Goal: Information Seeking & Learning: Find specific fact

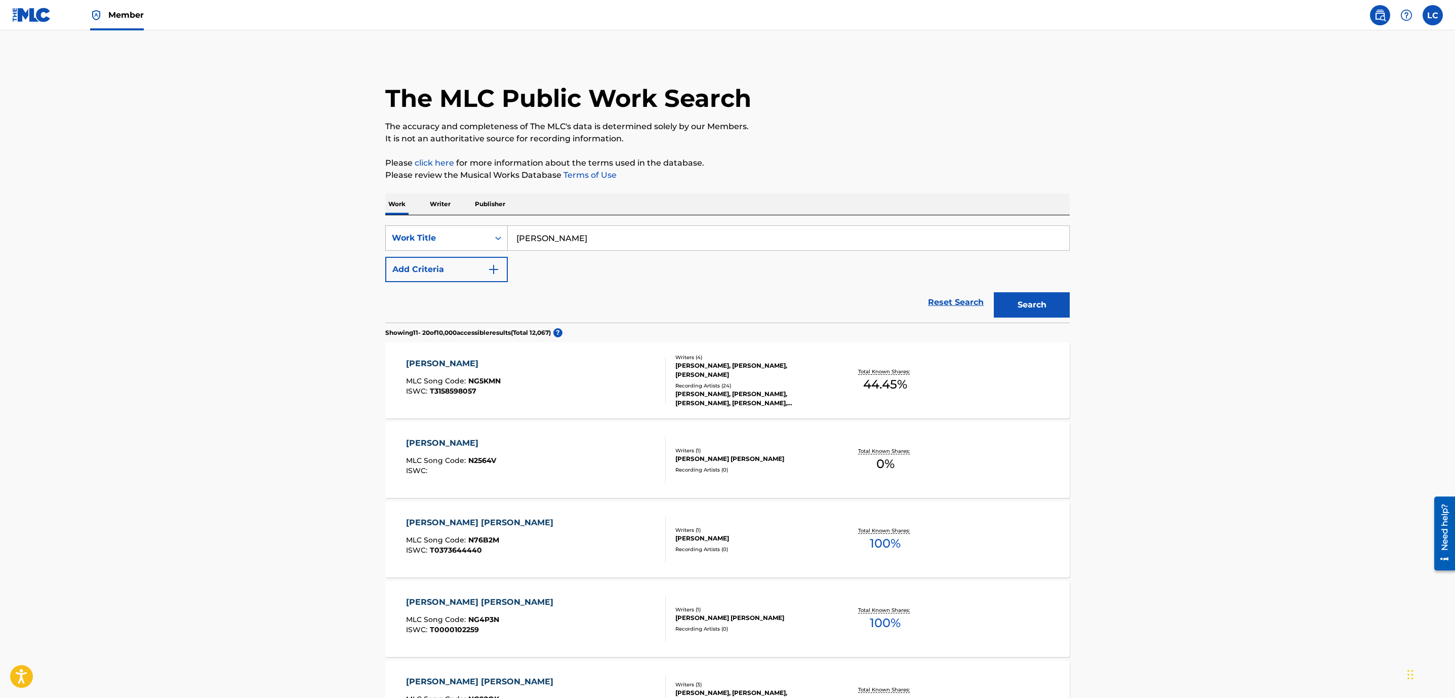
click at [441, 232] on div "Work Title" at bounding box center [437, 238] width 91 height 12
click at [462, 263] on div "MLC Song Code" at bounding box center [446, 263] width 121 height 25
click at [594, 224] on div "SearchWithCriteria87cc99b2-6926-405d-97d5-0015e03b5e6d MLC Song Code Add Criter…" at bounding box center [727, 268] width 684 height 107
drag, startPoint x: 588, startPoint y: 228, endPoint x: 587, endPoint y: 234, distance: 6.2
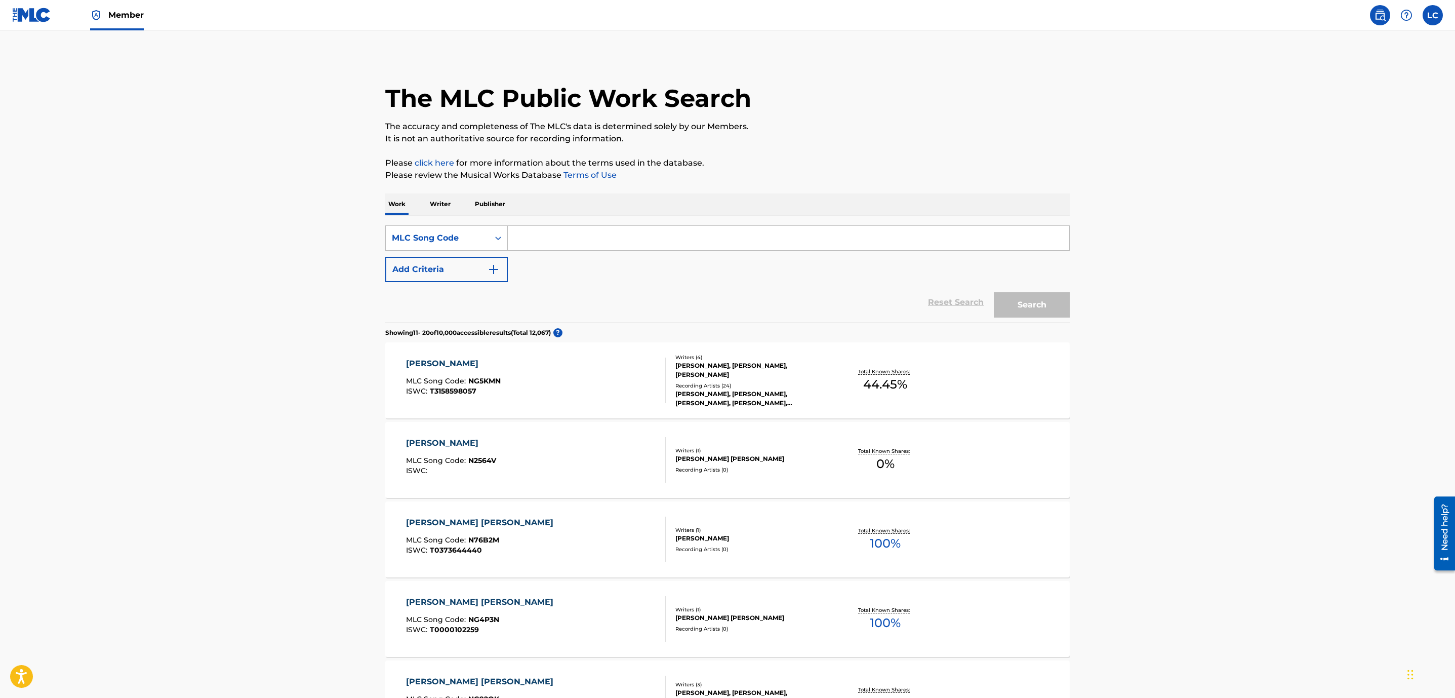
click at [587, 234] on input "Search Form" at bounding box center [788, 238] width 561 height 24
paste input "WA88VV"
click at [1013, 306] on button "Search" at bounding box center [1032, 304] width 76 height 25
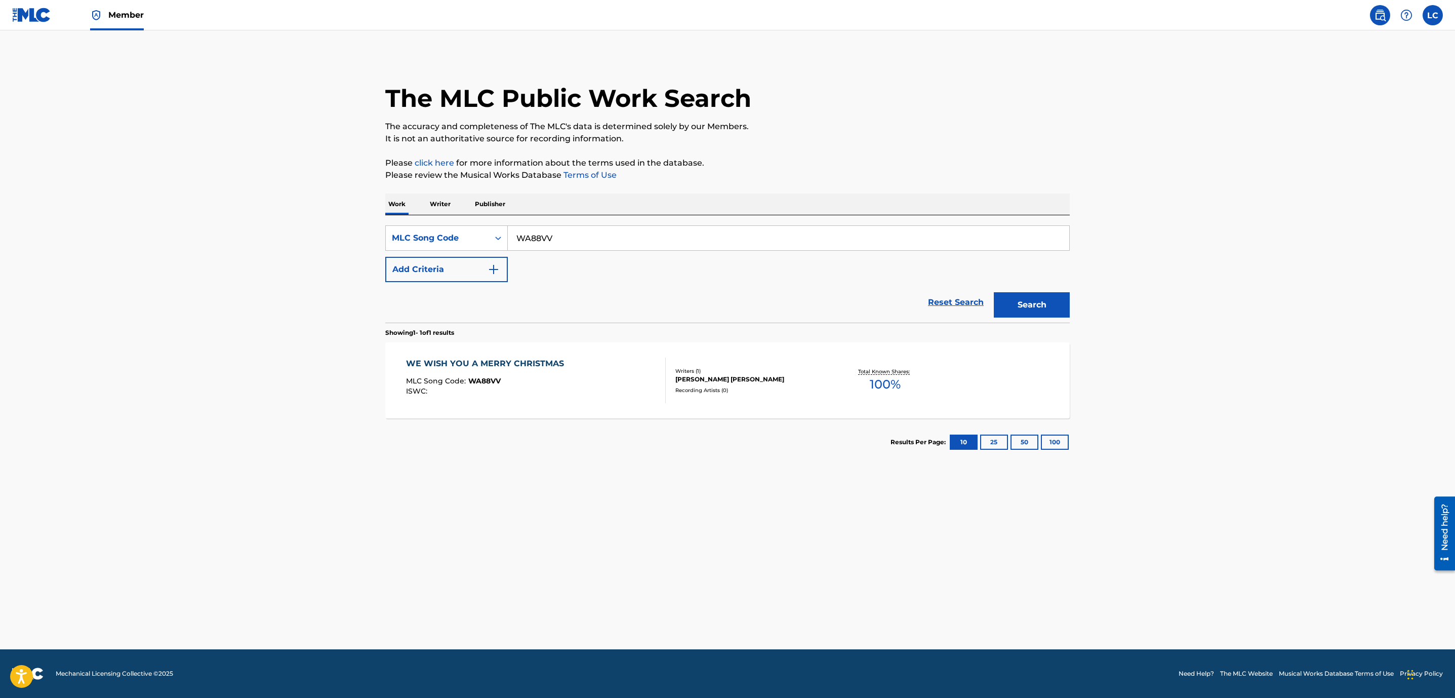
click at [559, 234] on input "WA88VV" at bounding box center [788, 238] width 561 height 24
click at [1024, 306] on button "Search" at bounding box center [1032, 304] width 76 height 25
click at [1156, 415] on main "The MLC Public Work Search The accuracy and completeness of The MLC's data is d…" at bounding box center [727, 339] width 1455 height 619
click at [1201, 343] on main "The MLC Public Work Search The accuracy and completeness of The MLC's data is d…" at bounding box center [727, 339] width 1455 height 619
click at [1057, 205] on div "Work Writer Publisher" at bounding box center [727, 203] width 684 height 21
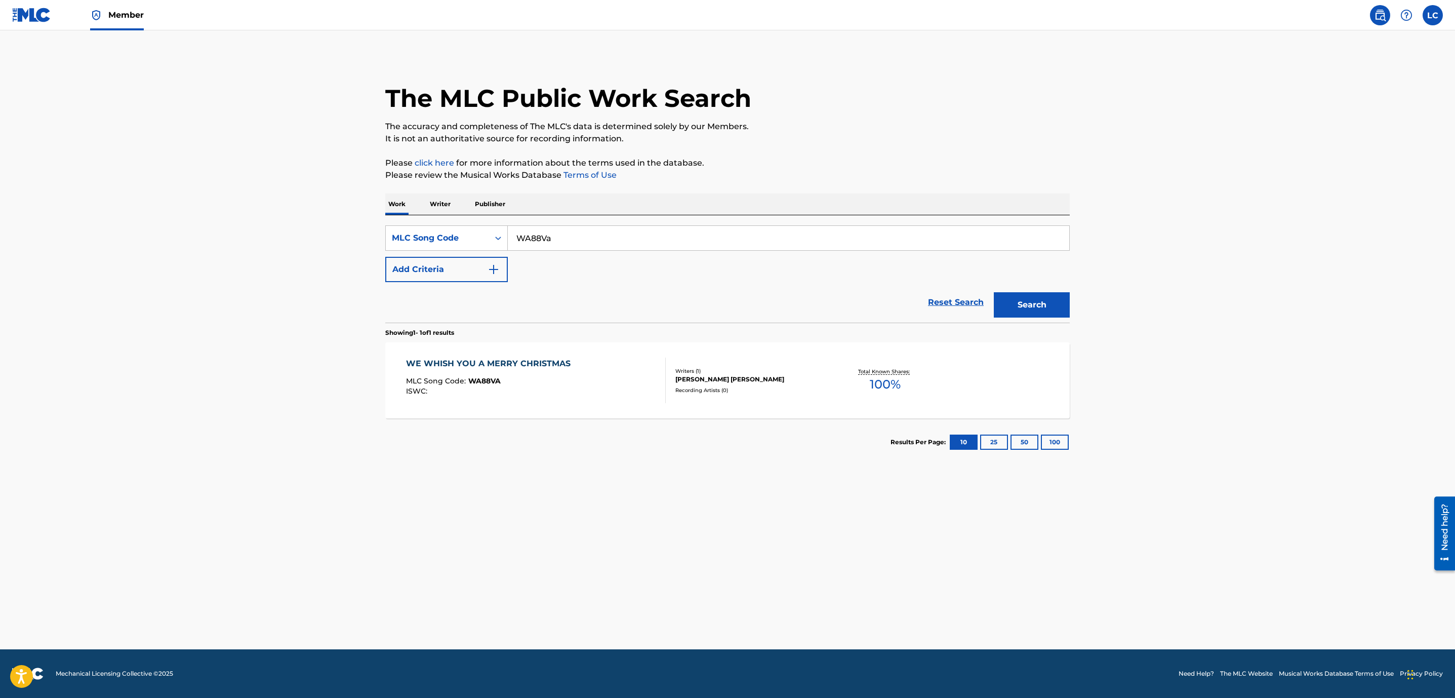
click at [1171, 386] on main "The MLC Public Work Search The accuracy and completeness of The MLC's data is d…" at bounding box center [727, 339] width 1455 height 619
drag, startPoint x: 1168, startPoint y: 340, endPoint x: 1162, endPoint y: 345, distance: 7.9
click at [1168, 340] on main "The MLC Public Work Search The accuracy and completeness of The MLC's data is d…" at bounding box center [727, 339] width 1455 height 619
click at [555, 236] on input "WA88Va" at bounding box center [788, 238] width 561 height 24
type input "WA88Vv"
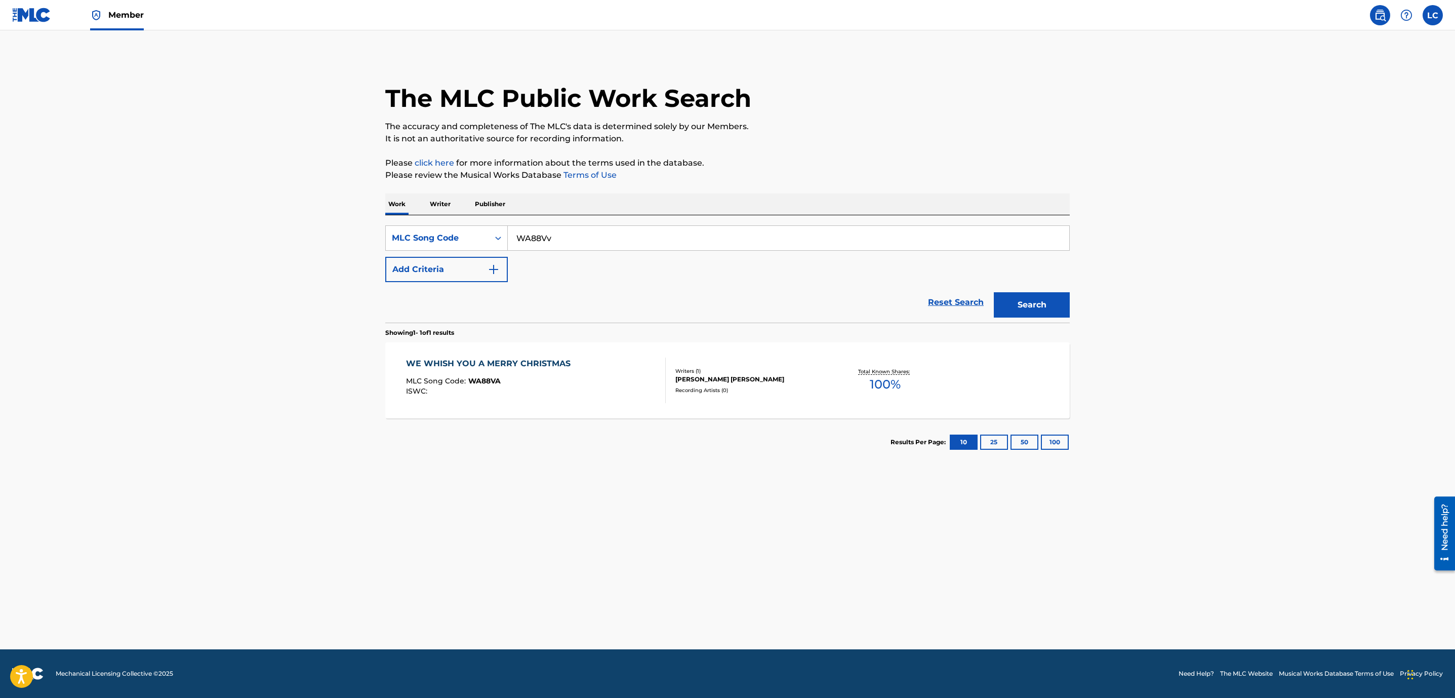
click at [678, 378] on div "[PERSON_NAME] [PERSON_NAME]" at bounding box center [751, 379] width 153 height 9
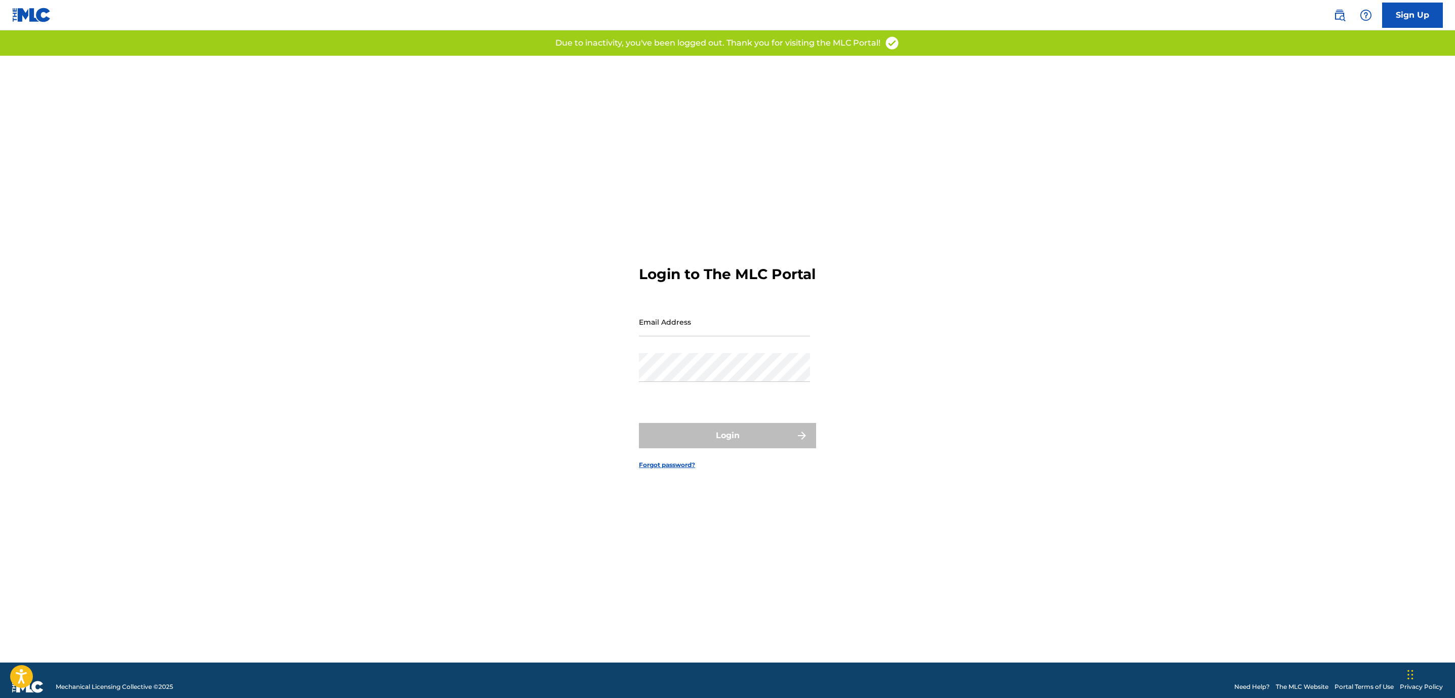
click at [1339, 20] on img at bounding box center [1339, 15] width 12 height 12
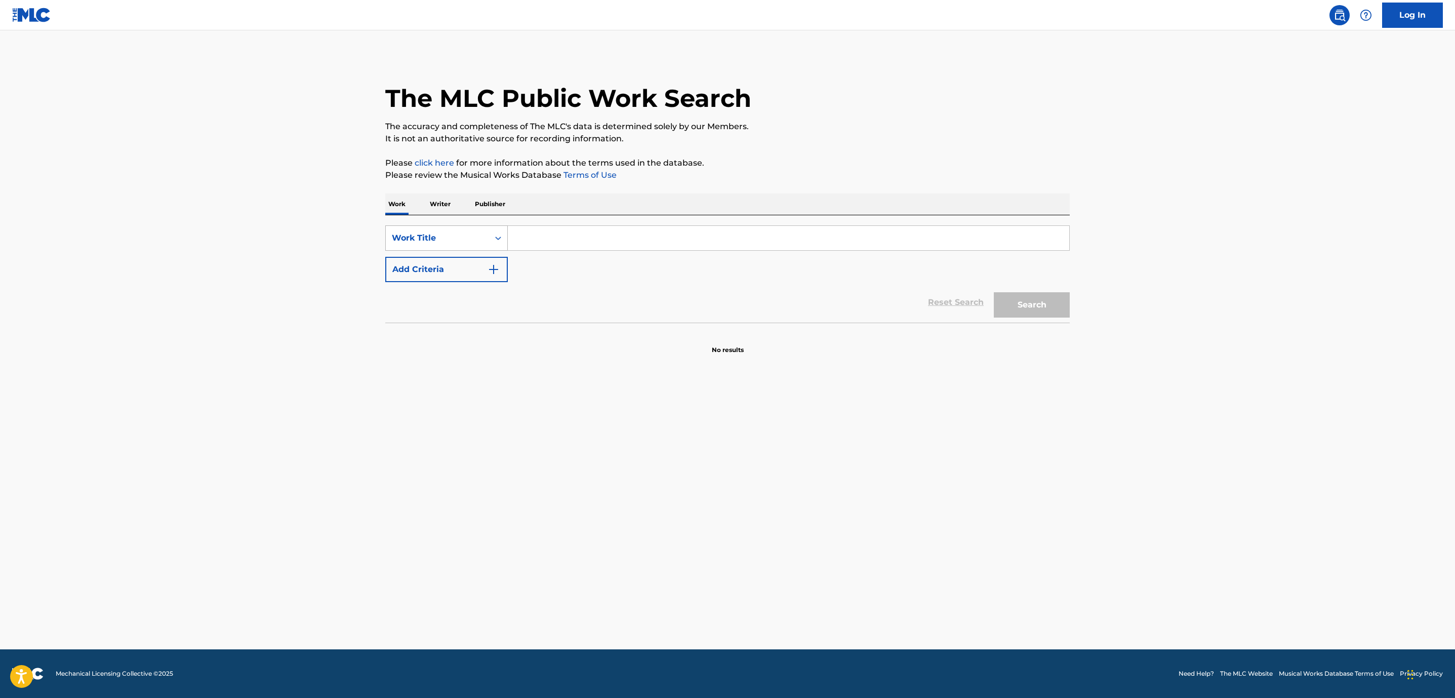
click at [484, 234] on div "Work Title" at bounding box center [437, 237] width 103 height 19
click at [474, 260] on div "MLC Song Code" at bounding box center [446, 263] width 121 height 25
click at [588, 236] on input "Search Form" at bounding box center [788, 238] width 561 height 24
paste input "WA88VV"
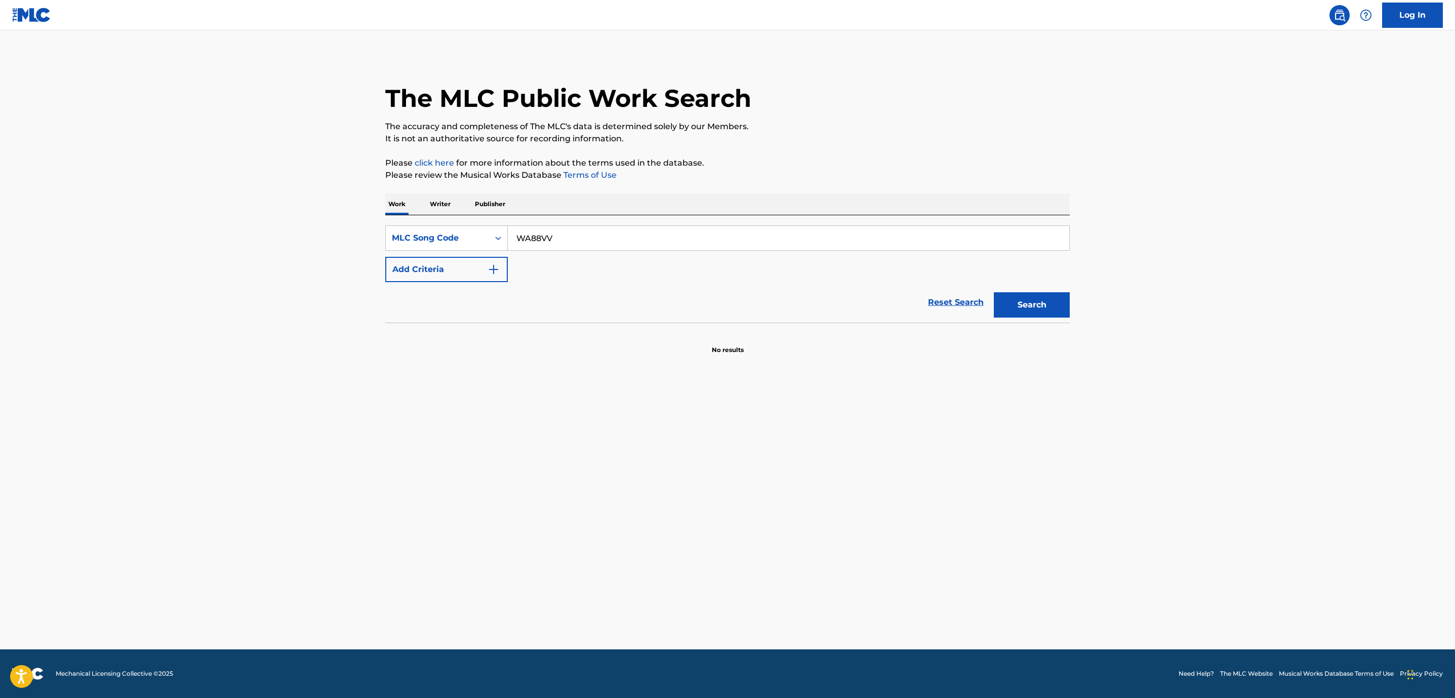
type input "WA88VV"
click at [1039, 315] on button "Search" at bounding box center [1032, 304] width 76 height 25
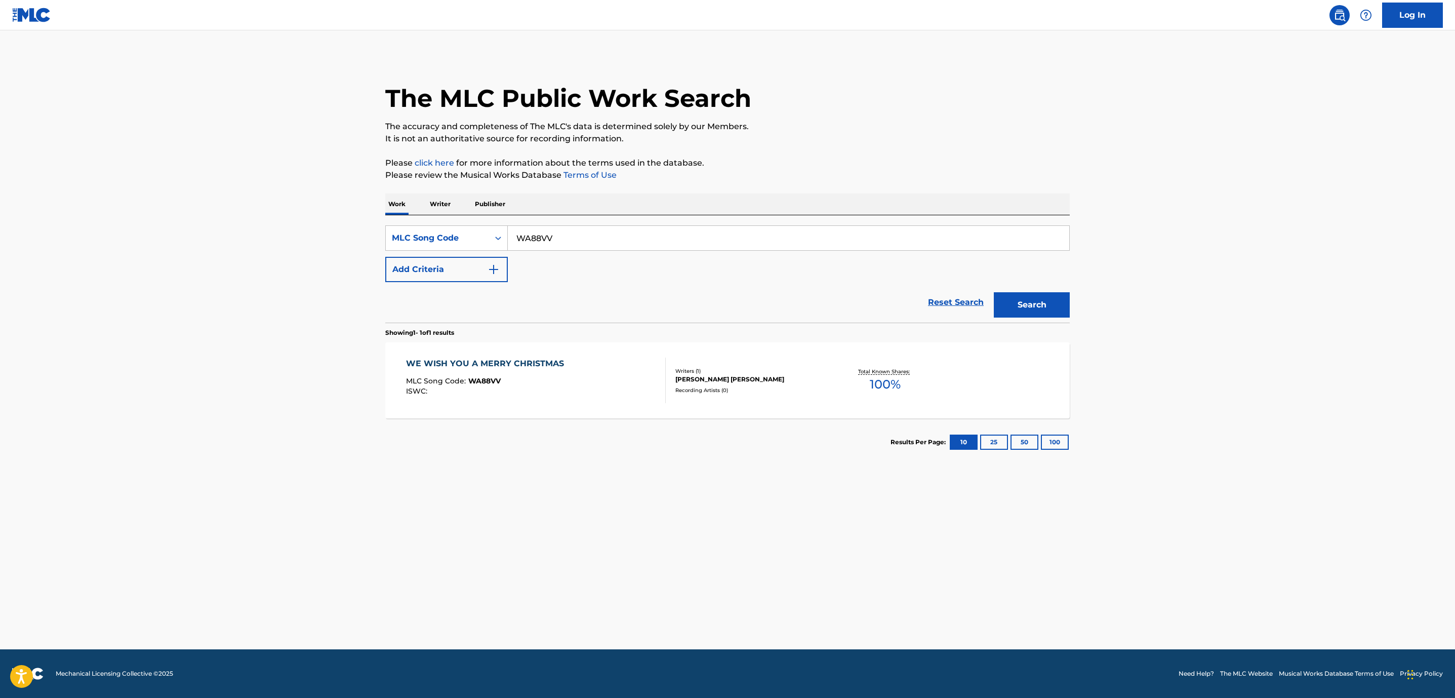
click at [630, 360] on div "WE WISH YOU A MERRY CHRISTMAS MLC Song Code : WA88VV ISWC :" at bounding box center [536, 380] width 260 height 46
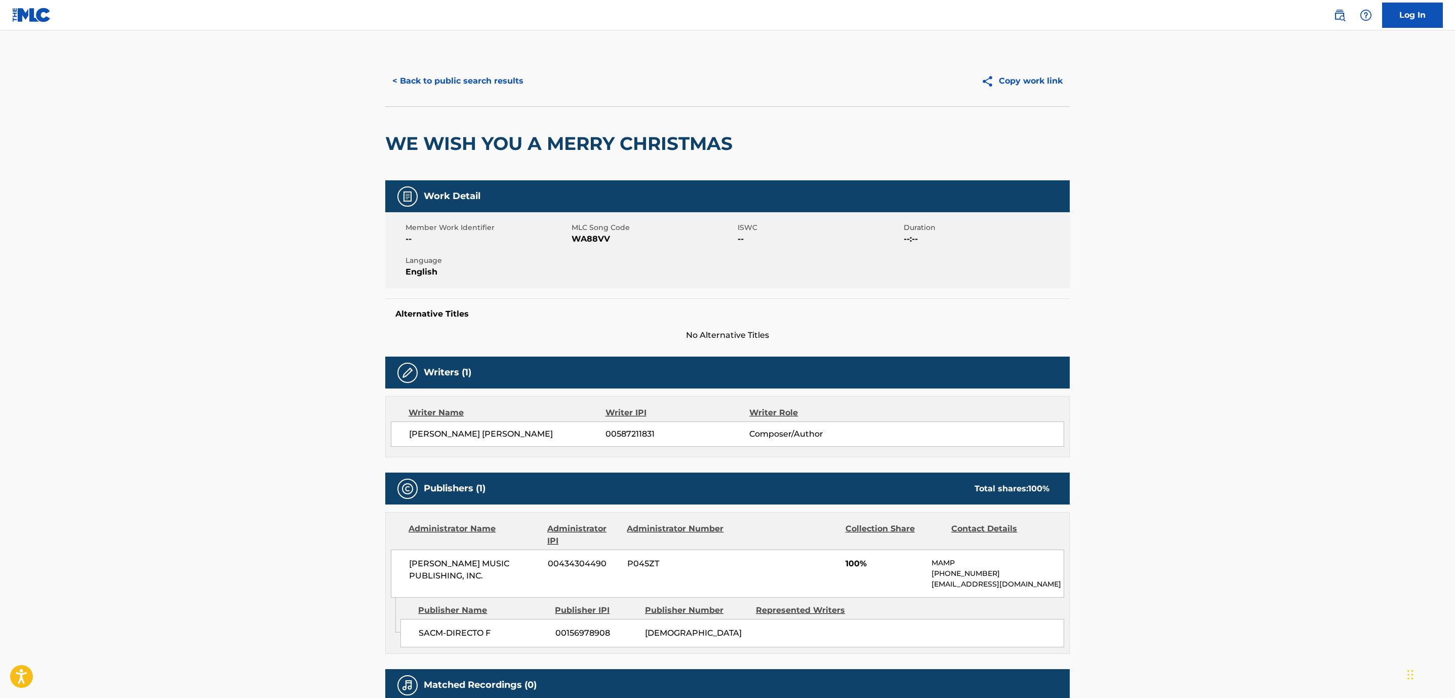
click at [469, 74] on button "< Back to public search results" at bounding box center [457, 80] width 145 height 25
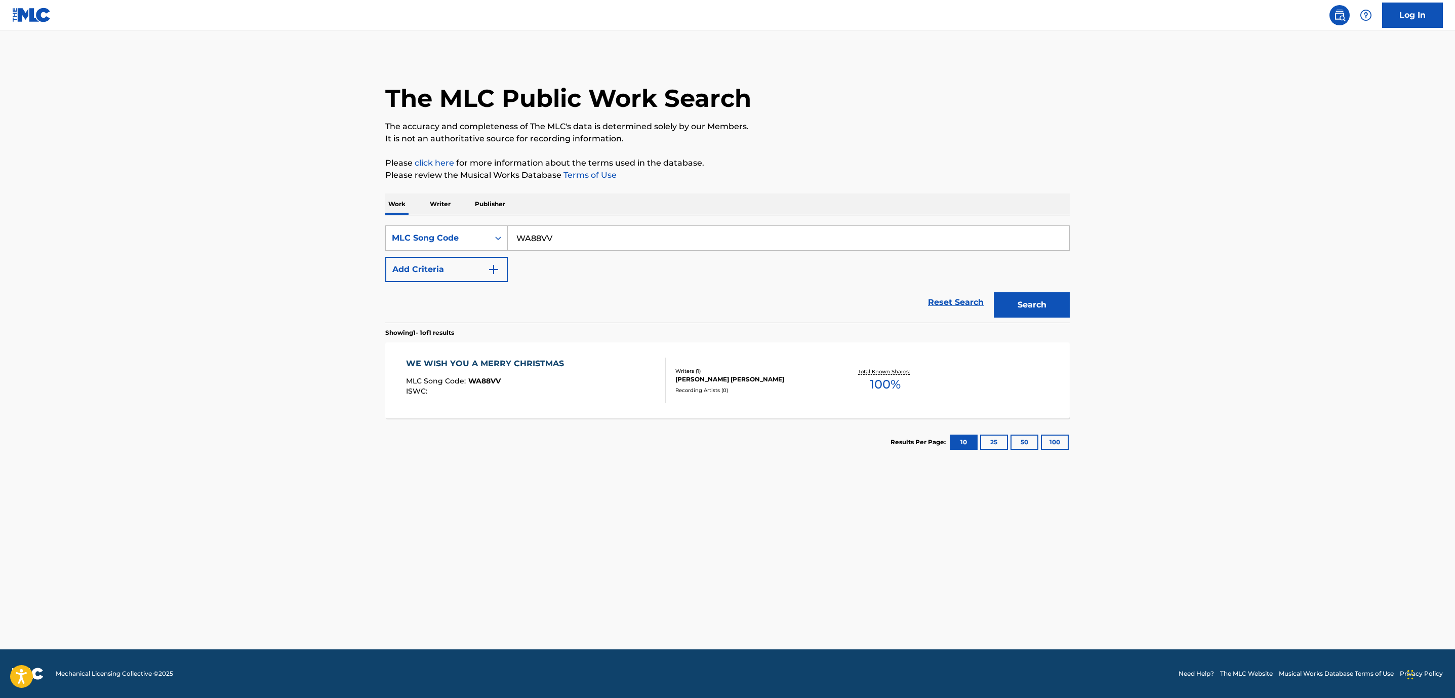
click at [535, 231] on input "WA88VV" at bounding box center [788, 238] width 561 height 24
drag, startPoint x: 534, startPoint y: 231, endPoint x: 601, endPoint y: 255, distance: 71.9
click at [535, 234] on input "WA88VV" at bounding box center [788, 238] width 561 height 24
paste input "LE87Y3"
click at [1026, 307] on button "Search" at bounding box center [1032, 304] width 76 height 25
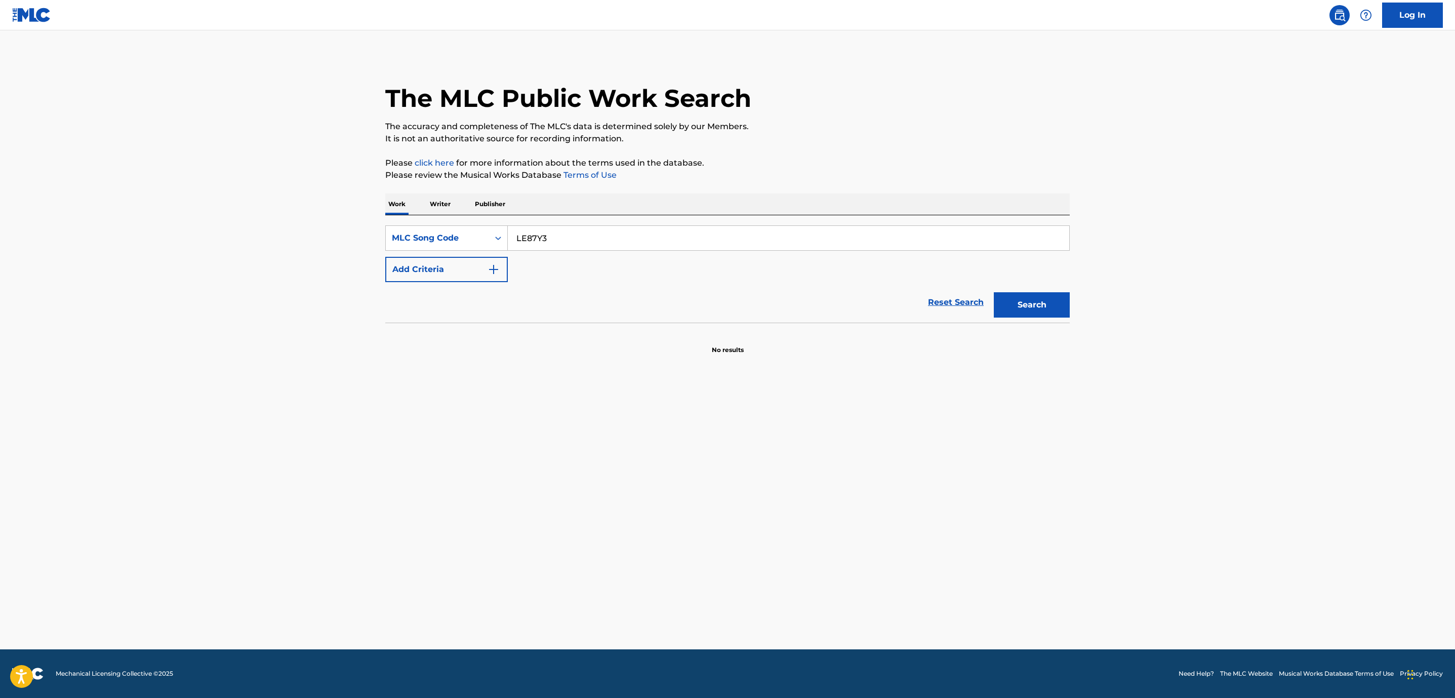
drag, startPoint x: 1044, startPoint y: 87, endPoint x: 1016, endPoint y: 130, distance: 51.2
click at [1044, 87] on div "The MLC Public Work Search" at bounding box center [727, 93] width 684 height 74
drag, startPoint x: 562, startPoint y: 242, endPoint x: 330, endPoint y: 178, distance: 241.4
click at [311, 172] on main "The MLC Public Work Search The accuracy and completeness of The MLC's data is d…" at bounding box center [727, 339] width 1455 height 619
paste input "AB766D"
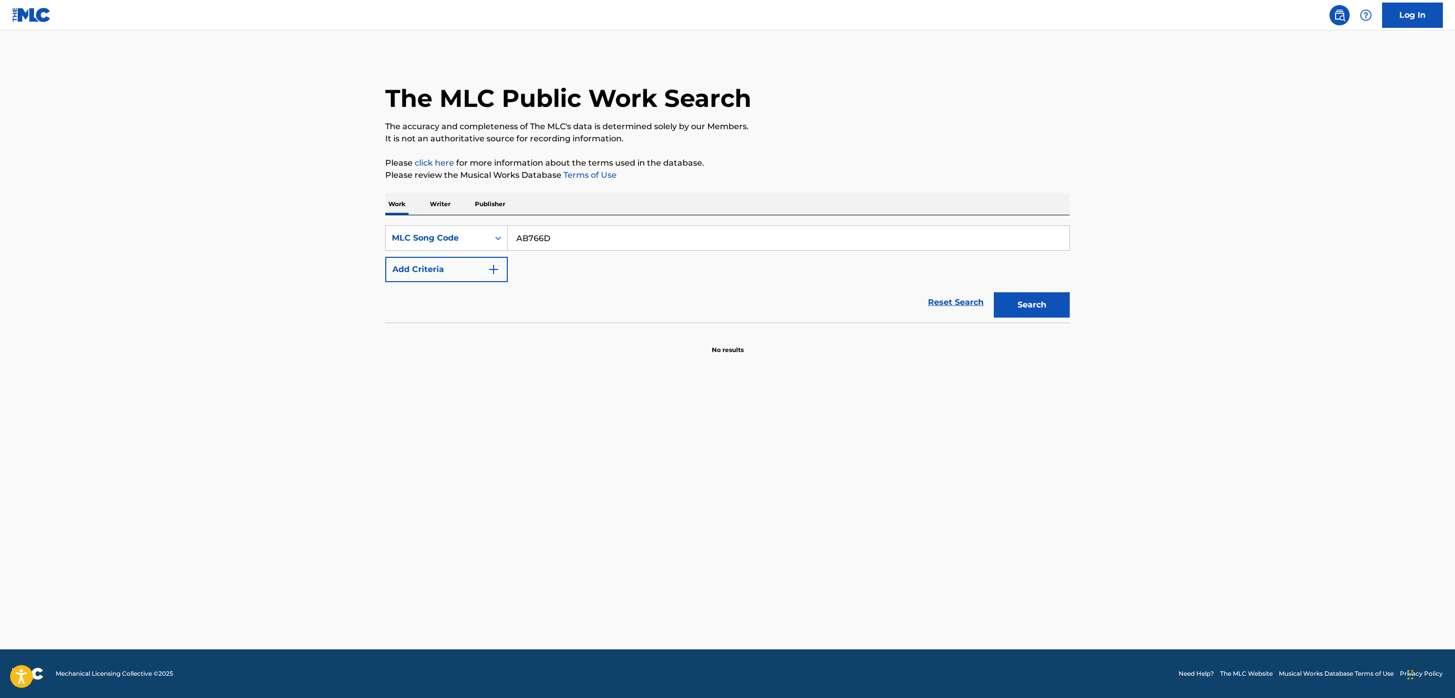
click at [1019, 300] on button "Search" at bounding box center [1032, 304] width 76 height 25
drag, startPoint x: 579, startPoint y: 243, endPoint x: 421, endPoint y: 231, distance: 158.4
click at [421, 231] on div "SearchWithCriteria270c6c1b-76d9-4bfb-b6b0-5a7f9a1fc476 MLC Song Code AB766D" at bounding box center [727, 237] width 684 height 25
paste input "03519"
click at [994, 292] on button "Search" at bounding box center [1032, 304] width 76 height 25
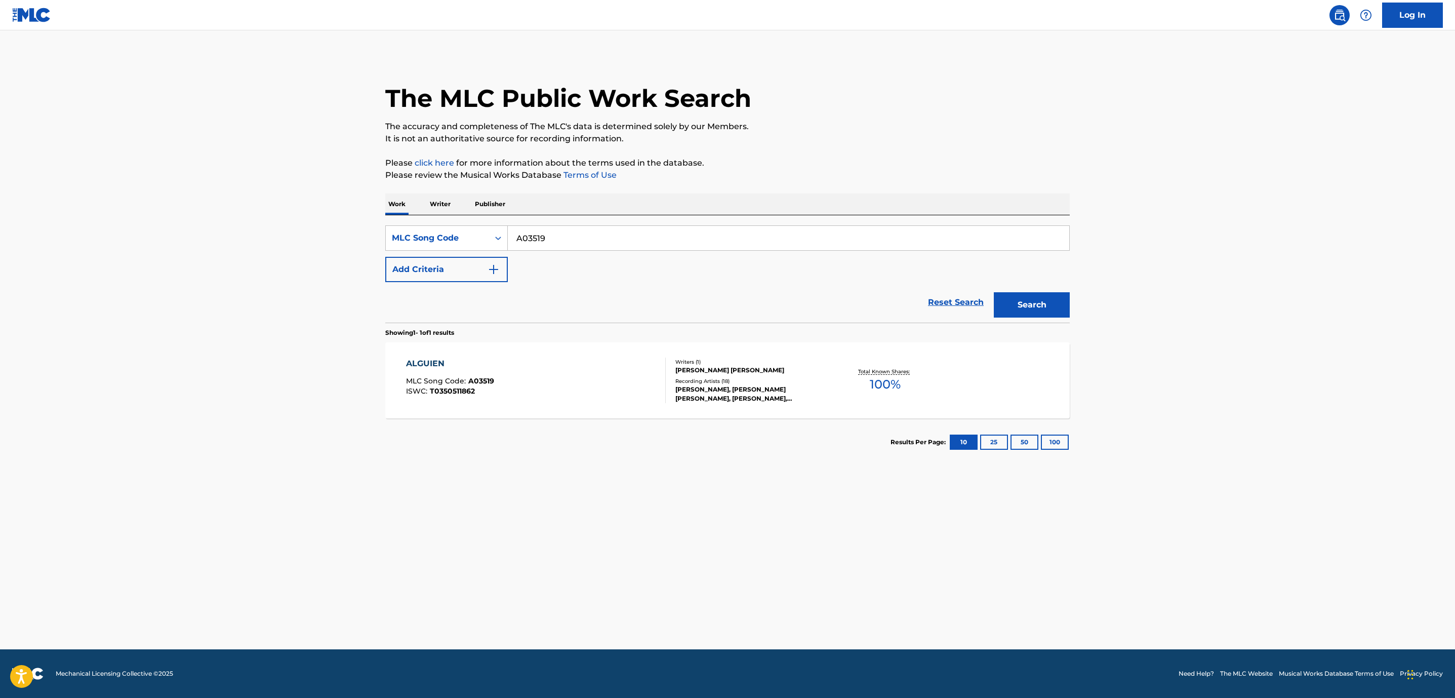
drag, startPoint x: 1172, startPoint y: 239, endPoint x: 1136, endPoint y: 249, distance: 37.8
click at [1172, 239] on main "The MLC Public Work Search The accuracy and completeness of The MLC's data is d…" at bounding box center [727, 339] width 1455 height 619
drag, startPoint x: 585, startPoint y: 240, endPoint x: 222, endPoint y: 199, distance: 364.8
click at [222, 199] on main "The MLC Public Work Search The accuracy and completeness of The MLC's data is d…" at bounding box center [727, 339] width 1455 height 619
paste input "8509K"
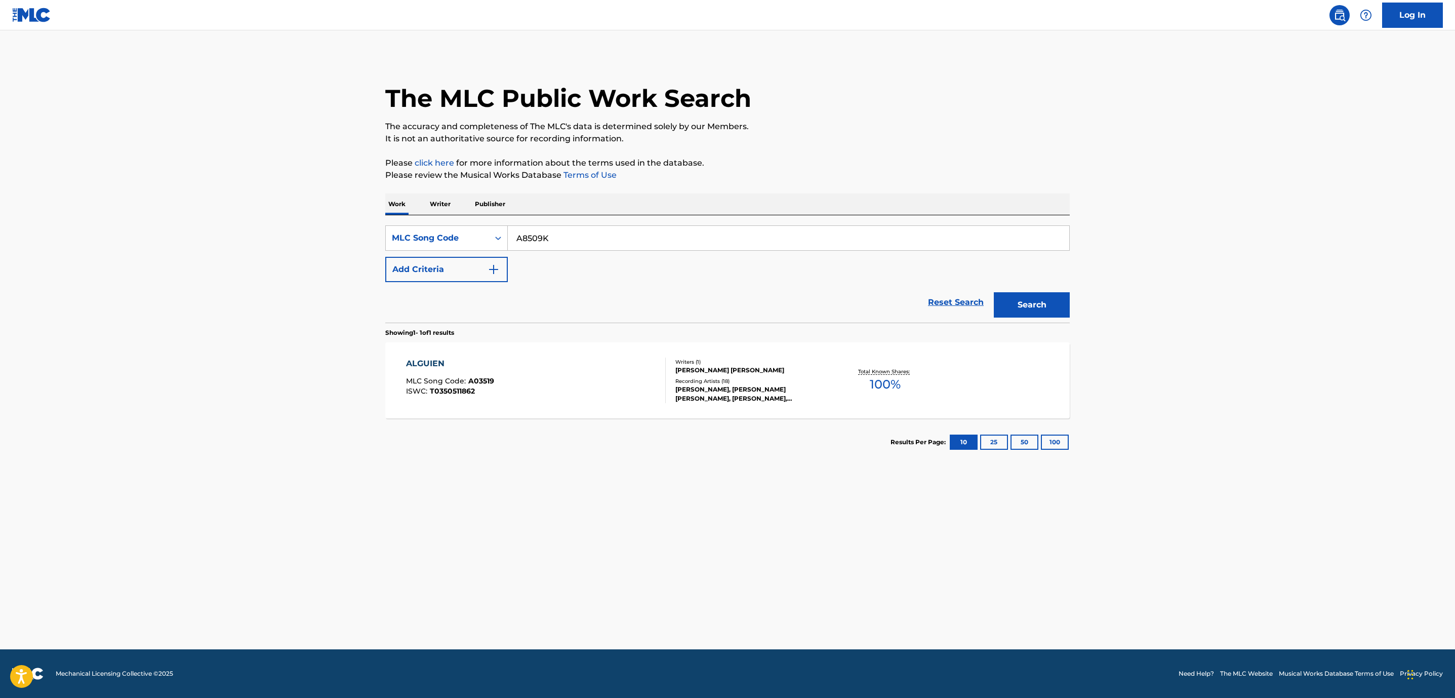
click at [994, 292] on button "Search" at bounding box center [1032, 304] width 76 height 25
click at [1056, 197] on div "Work Writer Publisher" at bounding box center [727, 203] width 684 height 21
drag, startPoint x: 330, startPoint y: 165, endPoint x: 172, endPoint y: 143, distance: 158.9
click at [161, 143] on main "The MLC Public Work Search The accuracy and completeness of The MLC's data is d…" at bounding box center [727, 339] width 1455 height 619
paste input "X70371"
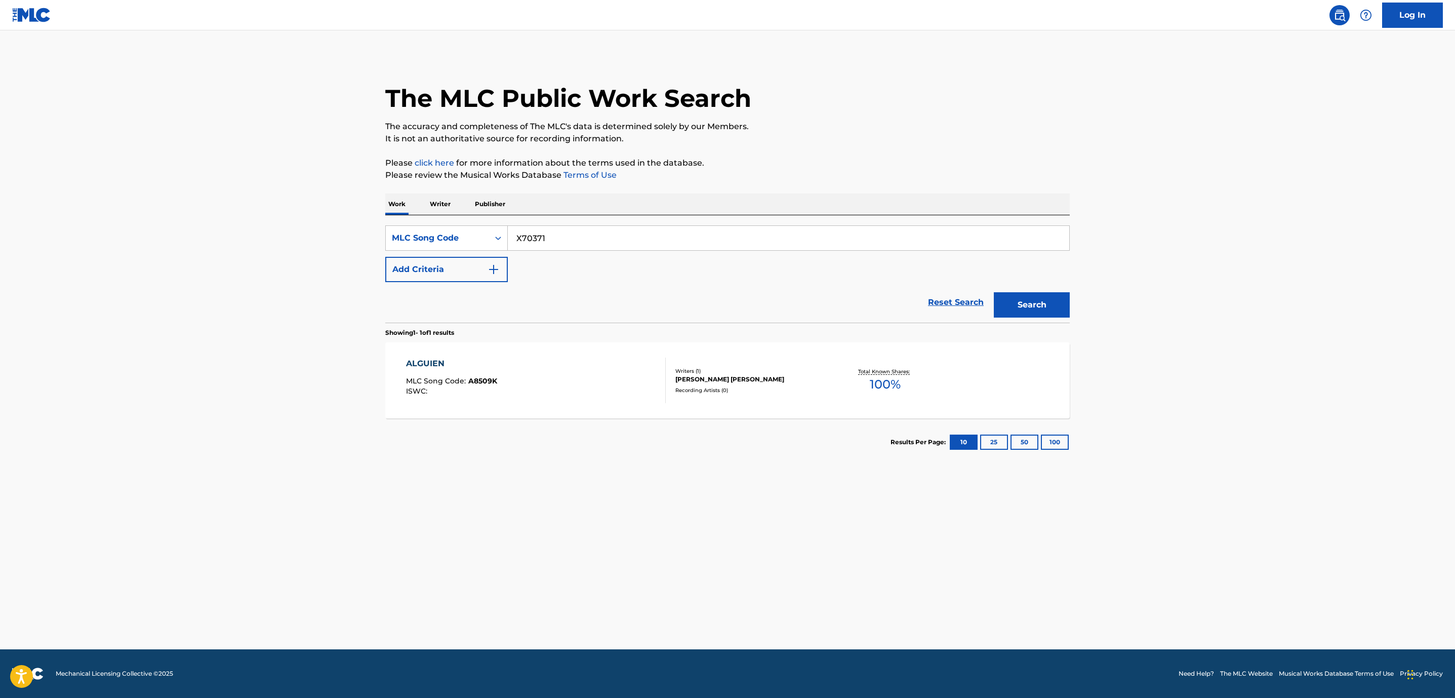
click at [1039, 303] on button "Search" at bounding box center [1032, 304] width 76 height 25
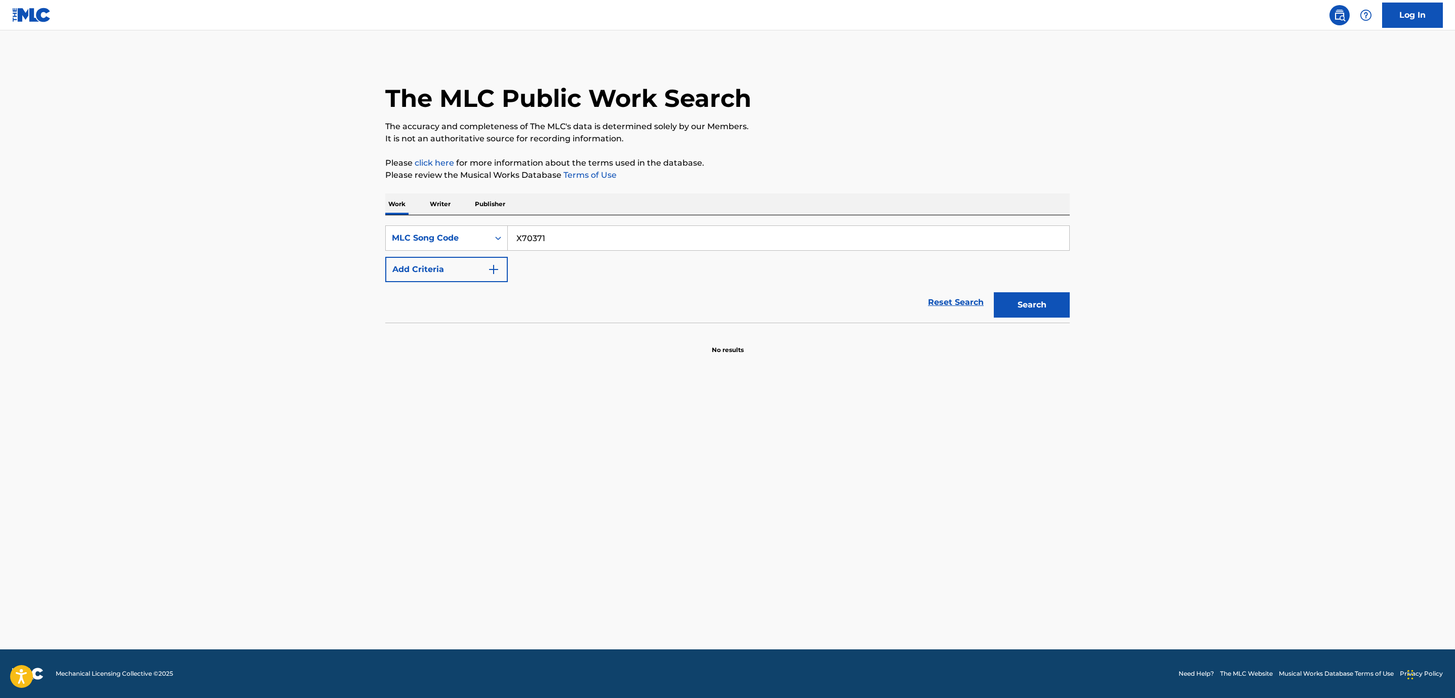
drag, startPoint x: 1183, startPoint y: 206, endPoint x: 1173, endPoint y: 210, distance: 11.4
click at [1183, 206] on main "The MLC Public Work Search The accuracy and completeness of The MLC's data is d…" at bounding box center [727, 339] width 1455 height 619
drag, startPoint x: 602, startPoint y: 232, endPoint x: 381, endPoint y: 192, distance: 224.4
click at [380, 192] on div "The MLC Public Work Search The accuracy and completeness of The MLC's data is d…" at bounding box center [727, 205] width 709 height 299
paste input "CA5CUC"
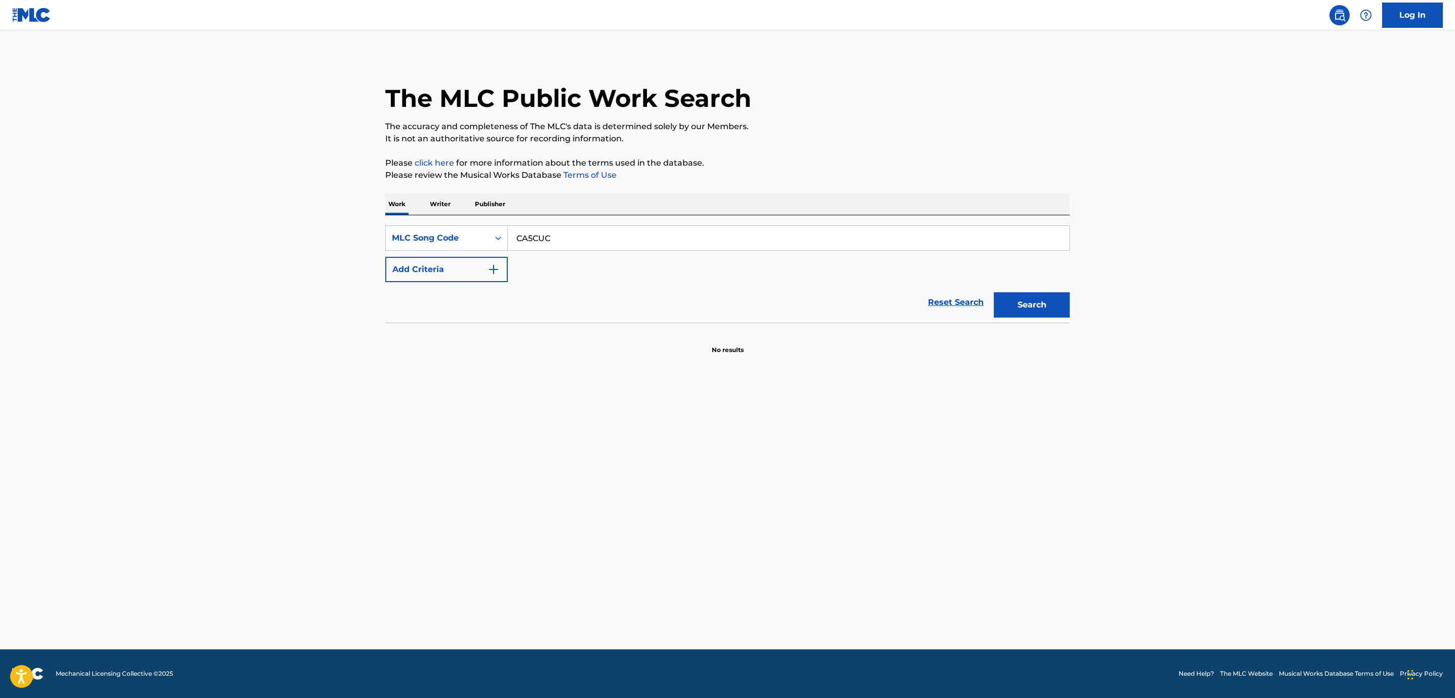
type input "CA5CUC"
click at [1054, 306] on button "Search" at bounding box center [1032, 304] width 76 height 25
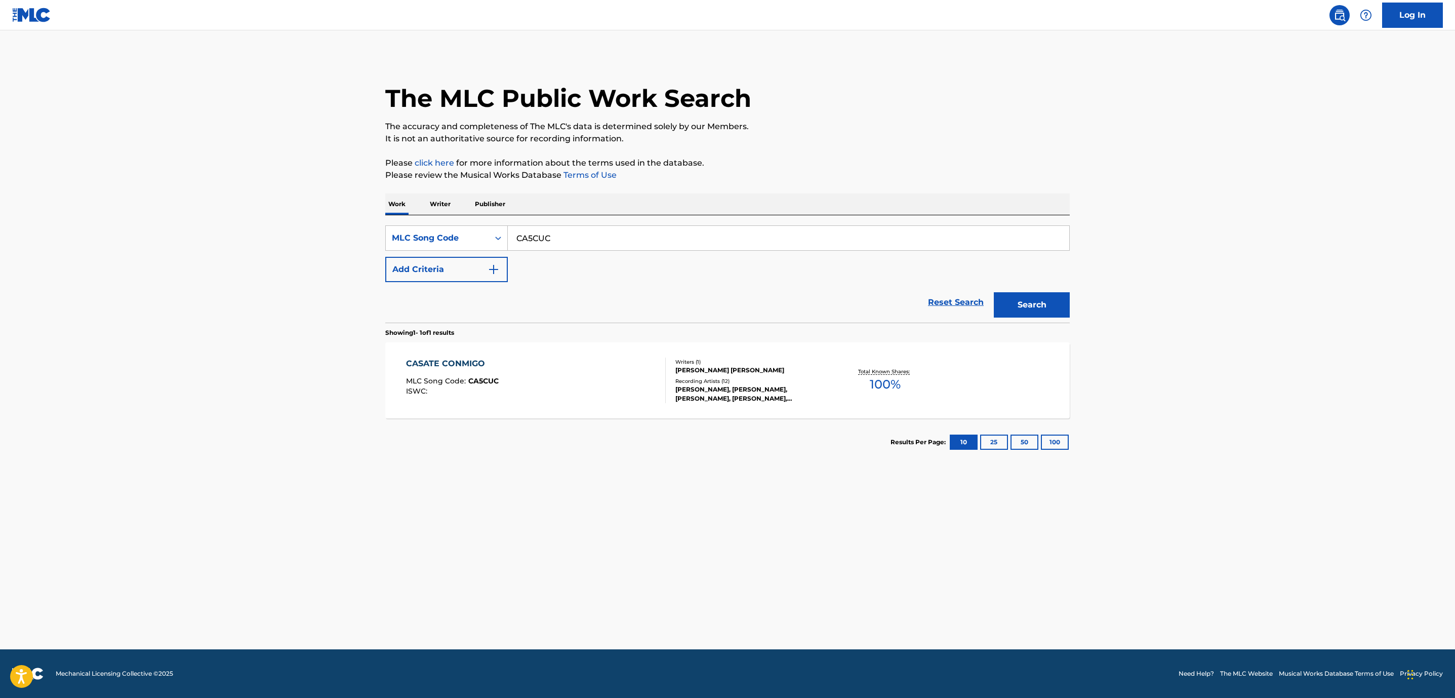
click at [737, 363] on div "Writers ( 1 )" at bounding box center [751, 362] width 153 height 8
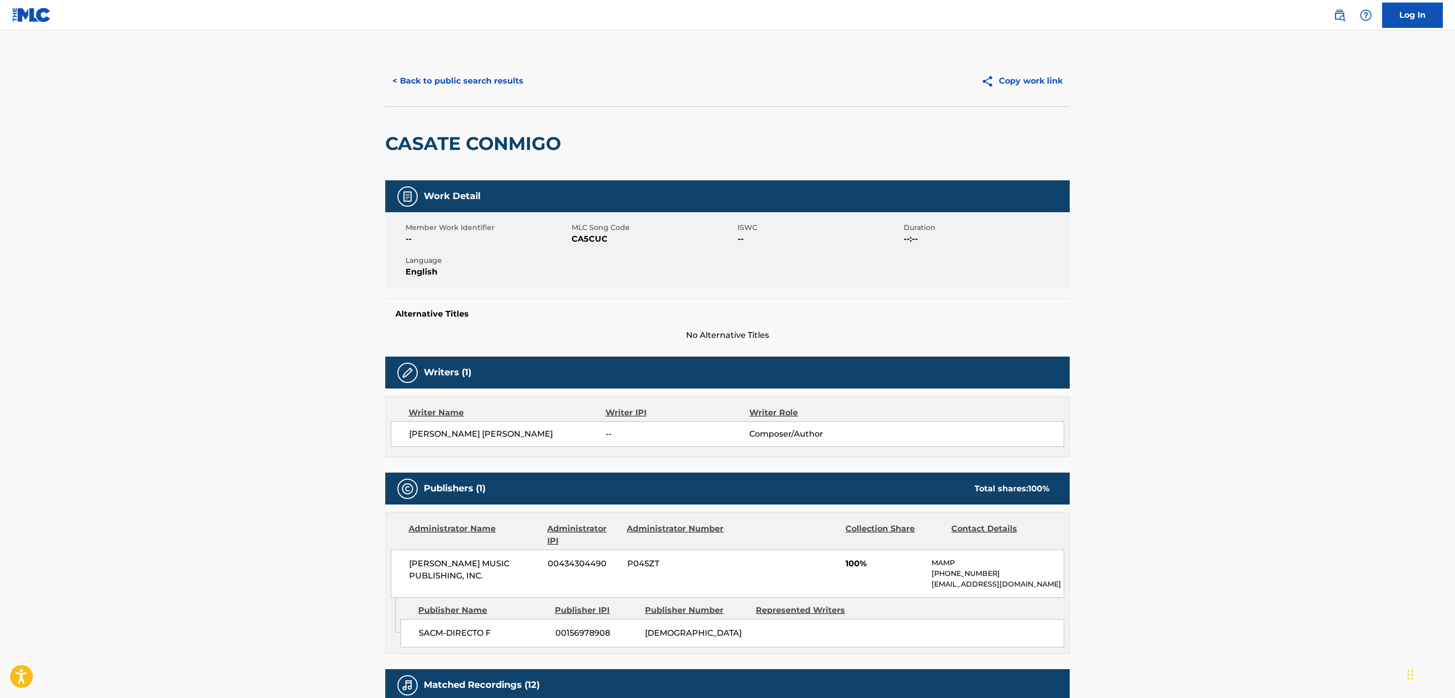
drag, startPoint x: 1052, startPoint y: 241, endPoint x: 832, endPoint y: 209, distance: 222.6
click at [1052, 241] on span "--:--" at bounding box center [986, 239] width 164 height 12
click at [437, 70] on button "< Back to public search results" at bounding box center [457, 80] width 145 height 25
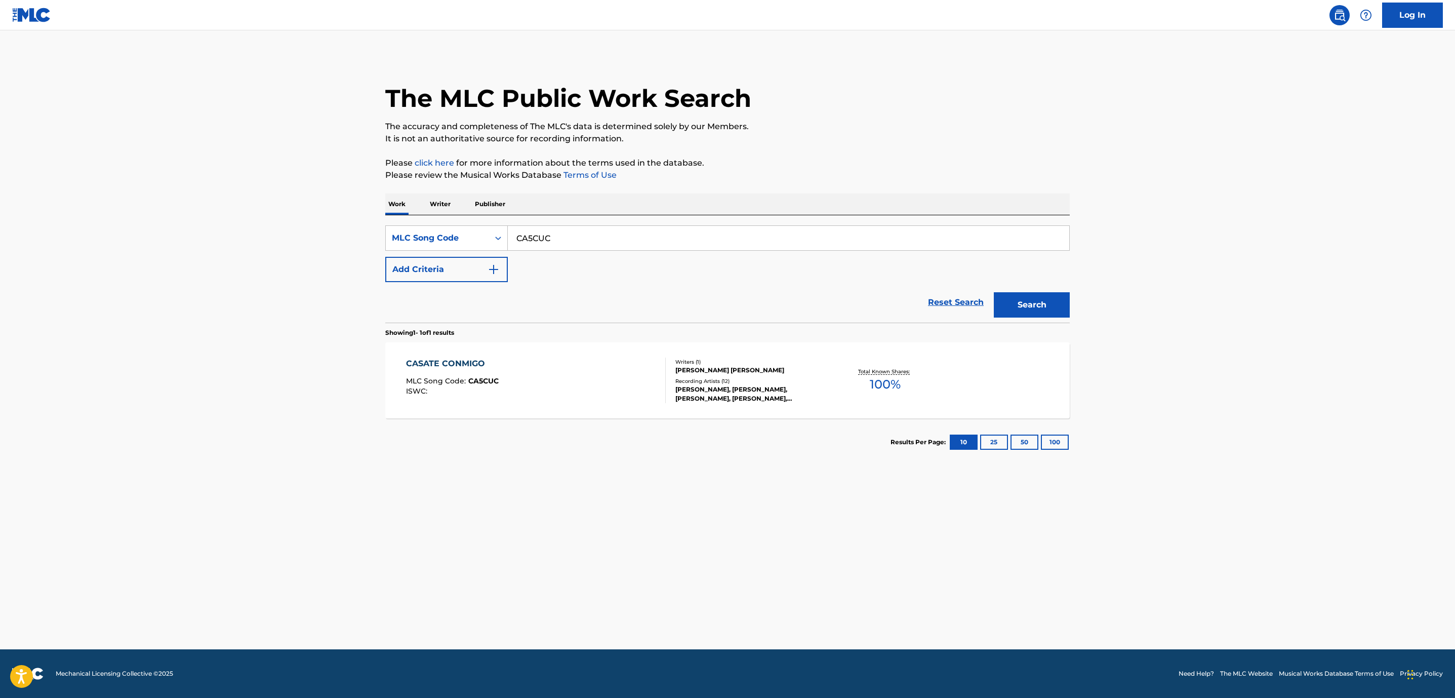
drag, startPoint x: 566, startPoint y: 237, endPoint x: 260, endPoint y: 172, distance: 313.1
click at [260, 172] on main "The MLC Public Work Search The accuracy and completeness of The MLC's data is d…" at bounding box center [727, 339] width 1455 height 619
paste input "AB9JM1"
type input "AB9JM1"
click at [1002, 295] on button "Search" at bounding box center [1032, 304] width 76 height 25
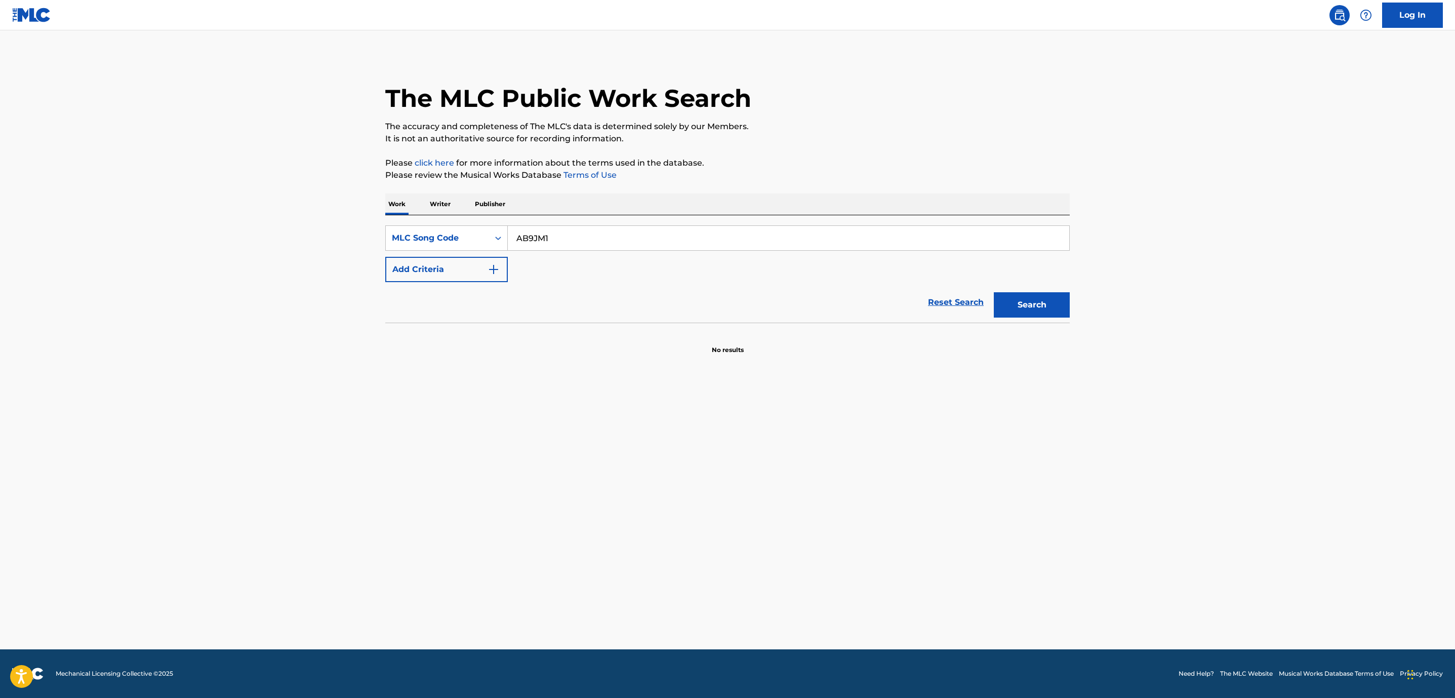
drag, startPoint x: 1245, startPoint y: 176, endPoint x: 1150, endPoint y: 166, distance: 95.8
click at [1245, 176] on main "The MLC Public Work Search The accuracy and completeness of The MLC's data is d…" at bounding box center [727, 339] width 1455 height 619
